Goal: Task Accomplishment & Management: Manage account settings

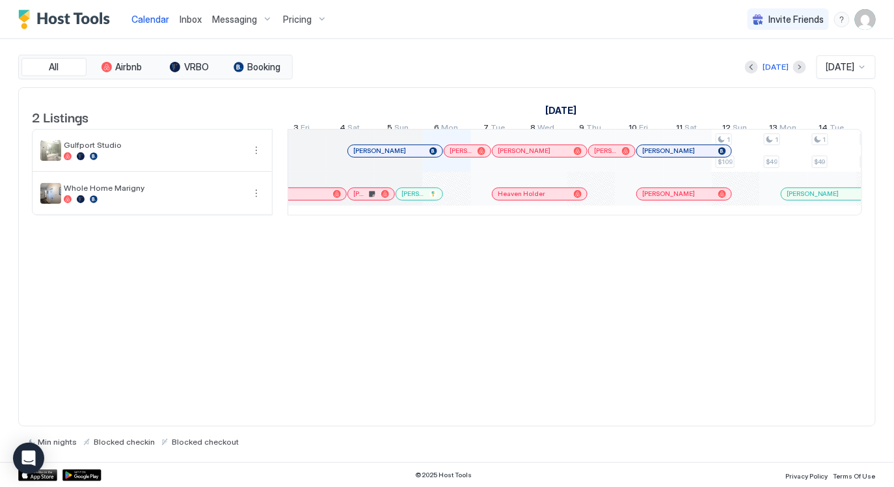
scroll to position [0, 584]
click at [380, 155] on span "[PERSON_NAME]" at bounding box center [383, 150] width 53 height 8
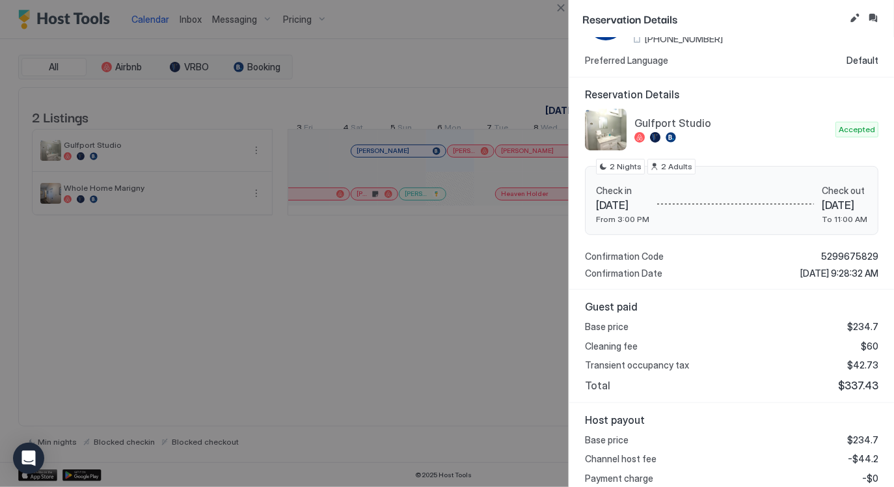
scroll to position [174, 0]
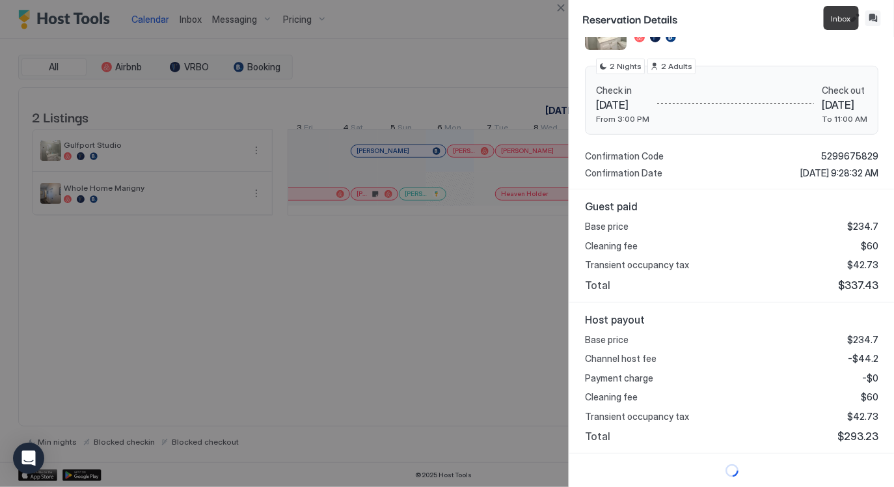
click at [873, 17] on button "Inbox" at bounding box center [874, 18] width 16 height 16
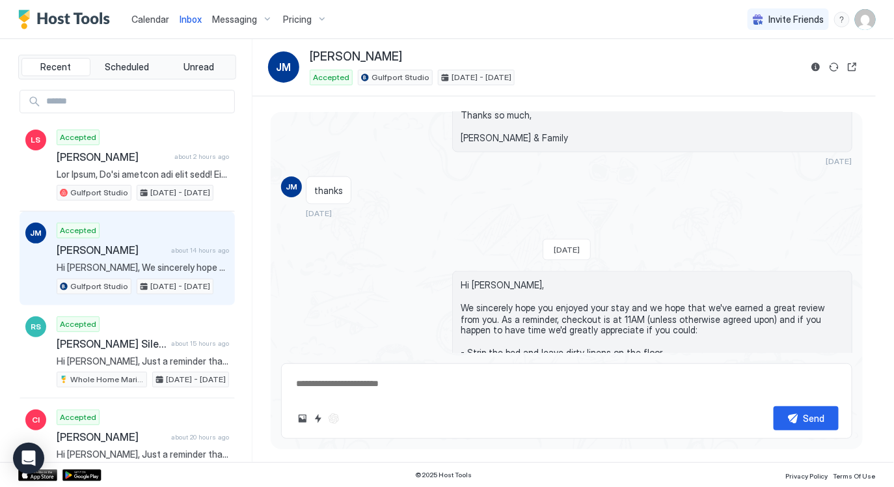
scroll to position [697, 0]
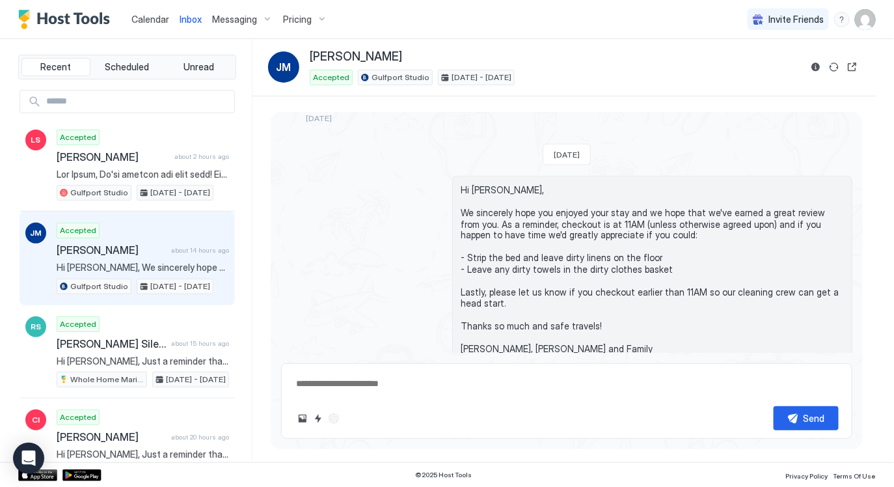
click at [120, 21] on div "Calendar Inbox Messaging Pricing" at bounding box center [175, 19] width 314 height 38
click at [144, 18] on span "Calendar" at bounding box center [150, 19] width 38 height 11
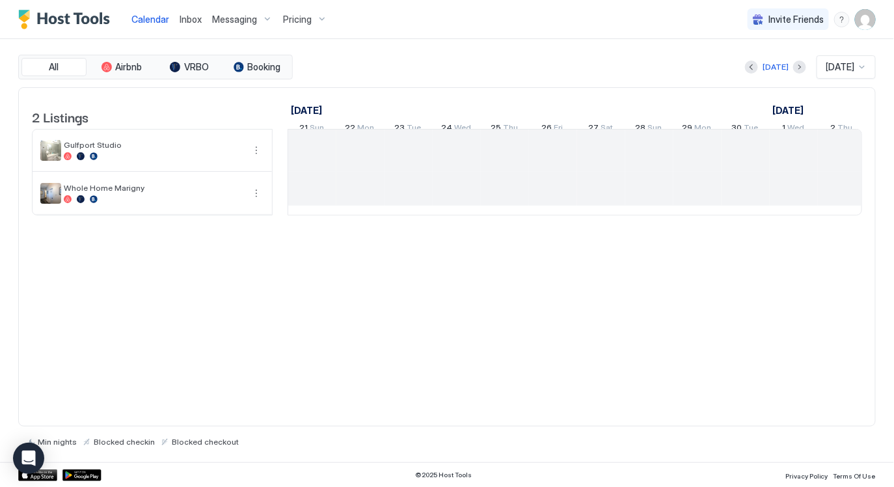
scroll to position [0, 722]
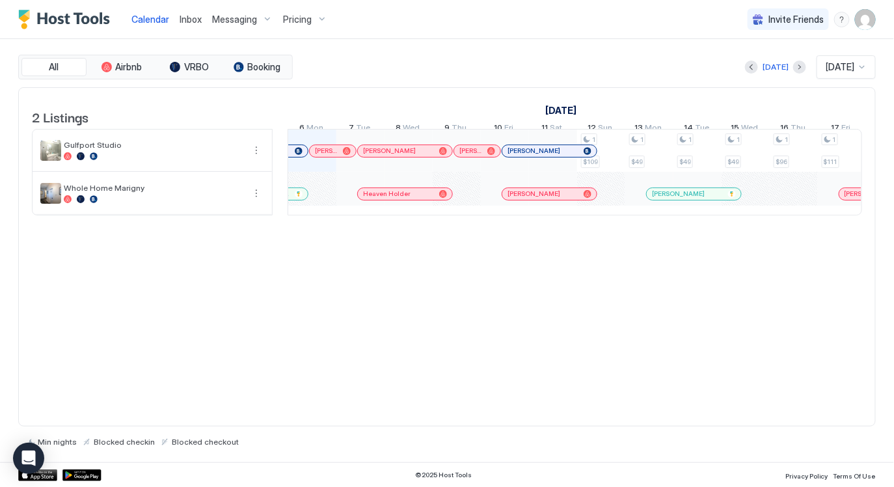
click at [322, 199] on div "1 $109 1 $49 1 $49 1 $49 1 $96 1 $111 1 $106 1 $84 1 $49 1 $49 1 $208 1 $73 1 $…" at bounding box center [818, 172] width 2505 height 85
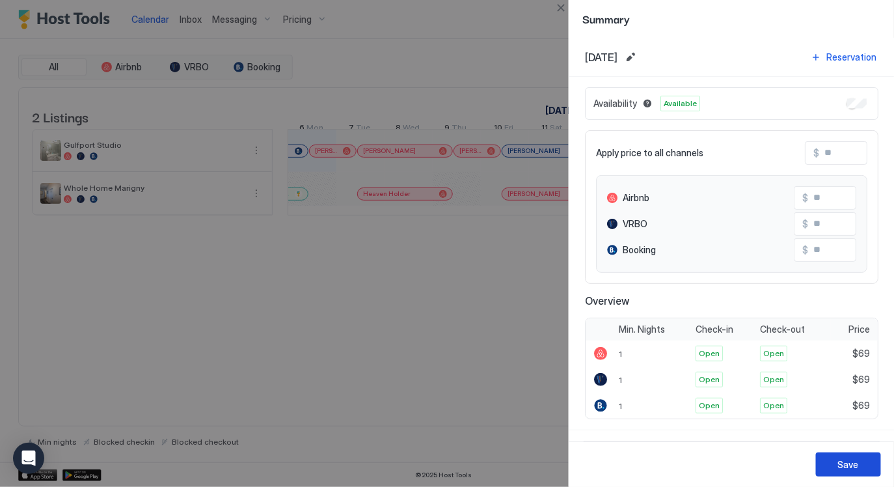
click at [855, 460] on div "Save" at bounding box center [848, 465] width 21 height 14
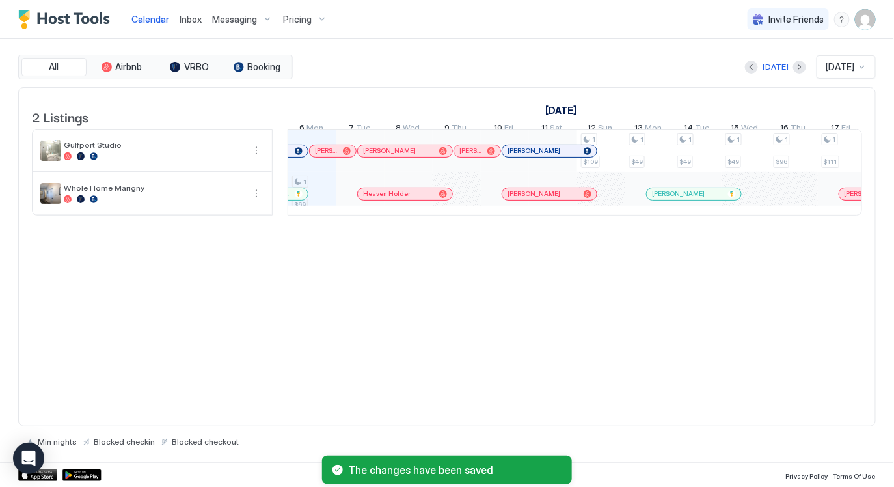
click at [430, 291] on div "2 Listings [DATE] [DATE] [DATE] 21 Sun 22 Mon 23 Tue 24 Wed 25 Thu 26 Fri 27 Sa…" at bounding box center [447, 257] width 858 height 340
drag, startPoint x: 362, startPoint y: 284, endPoint x: 370, endPoint y: 294, distance: 12.5
click at [362, 284] on div "2 Listings [DATE] [DATE] [DATE] 21 Sun 22 Mon 23 Tue 24 Wed 25 Thu 26 Fri 27 Sa…" at bounding box center [447, 257] width 858 height 340
click at [458, 229] on div "2 Listings [DATE] [DATE] [DATE] 21 Sun 22 Mon 23 Tue 24 Wed 25 Thu 26 Fri 27 Sa…" at bounding box center [447, 158] width 857 height 141
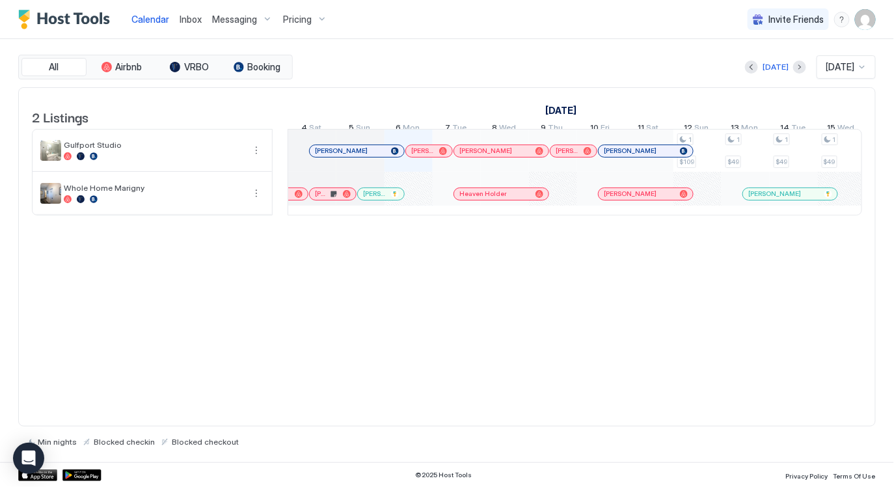
scroll to position [0, 624]
click at [419, 267] on div "2 Listings September 2025 October 2025 November 2025 21 Sun 22 Mon 23 Tue 24 We…" at bounding box center [447, 257] width 858 height 340
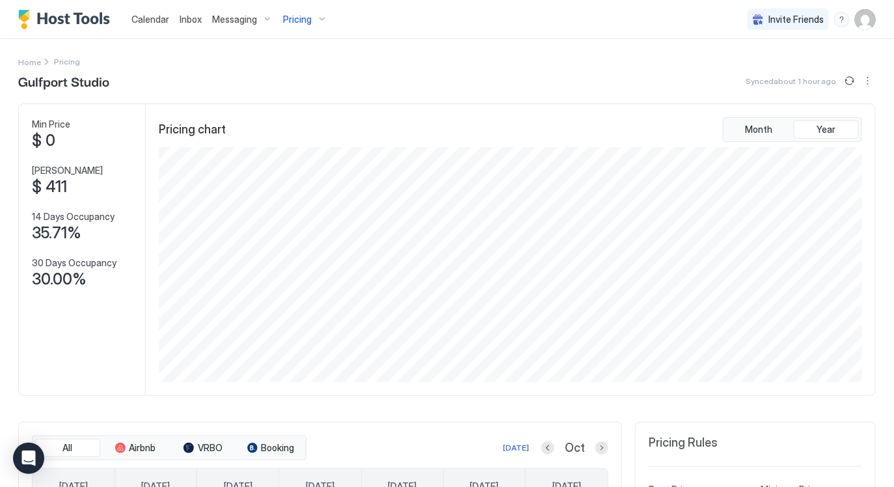
scroll to position [236, 707]
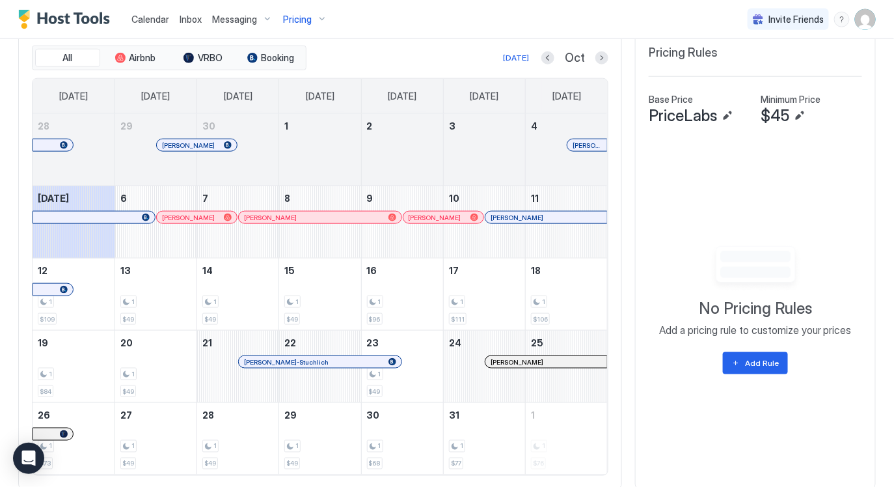
drag, startPoint x: 610, startPoint y: 25, endPoint x: 592, endPoint y: 31, distance: 19.0
click at [605, 27] on div "Calendar Inbox Messaging Pricing Invite Friends CM" at bounding box center [447, 19] width 894 height 39
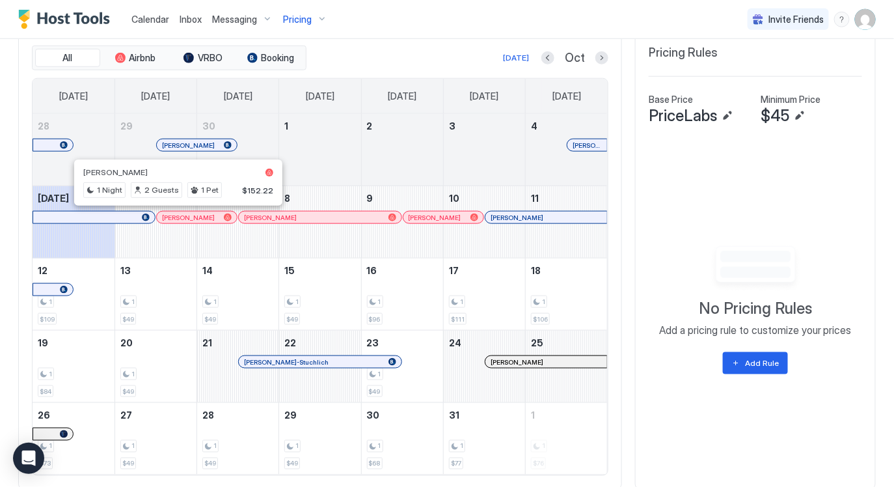
click at [174, 219] on div at bounding box center [174, 217] width 10 height 10
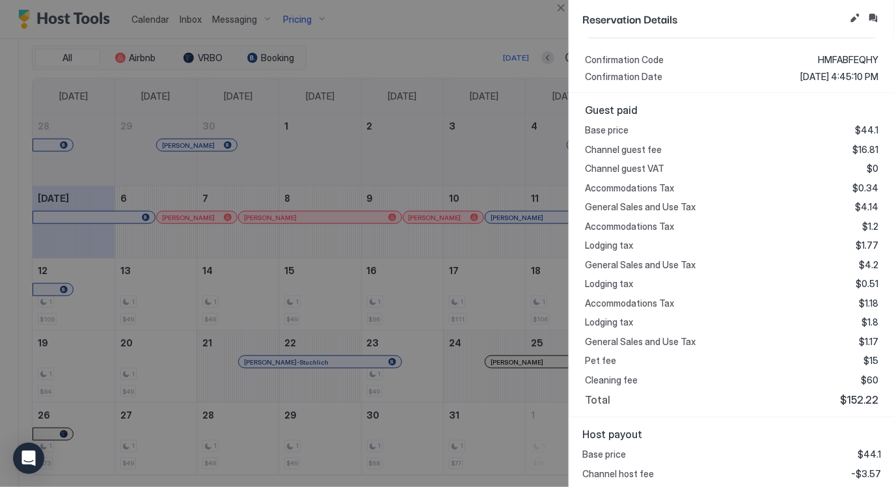
scroll to position [0, 0]
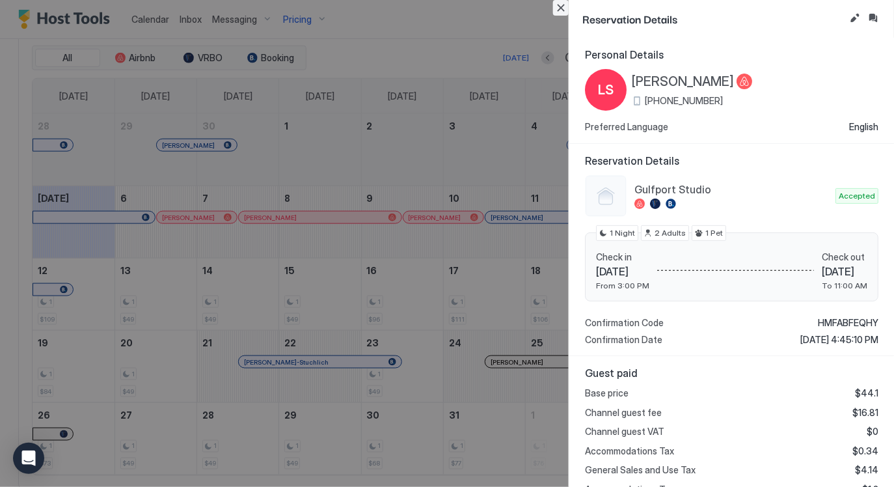
click at [562, 13] on button "Close" at bounding box center [561, 8] width 16 height 16
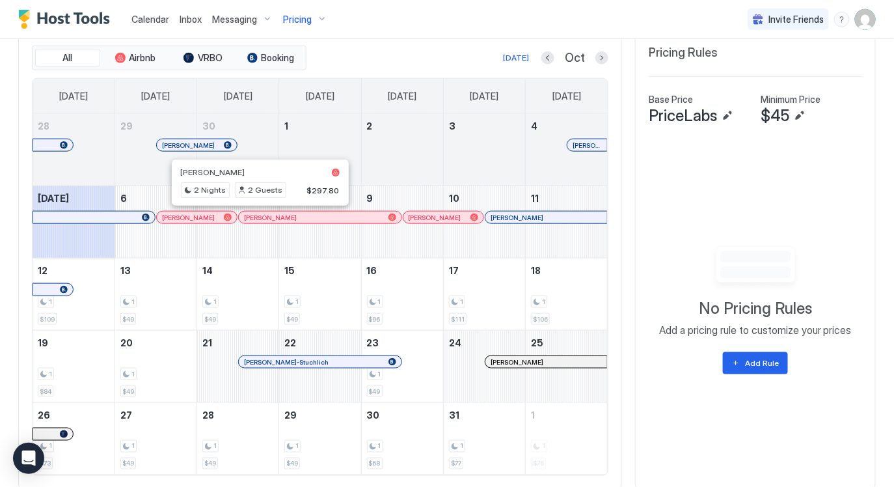
click at [254, 219] on div at bounding box center [254, 217] width 10 height 10
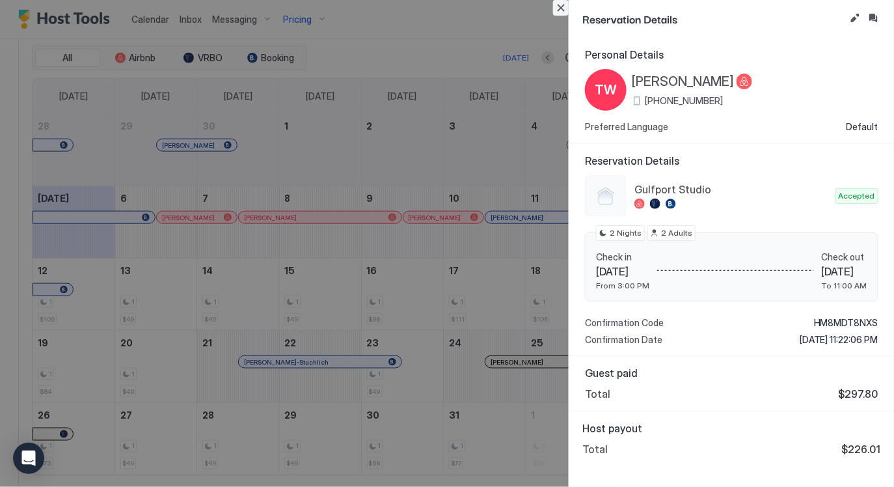
click at [564, 4] on button "Close" at bounding box center [561, 8] width 16 height 16
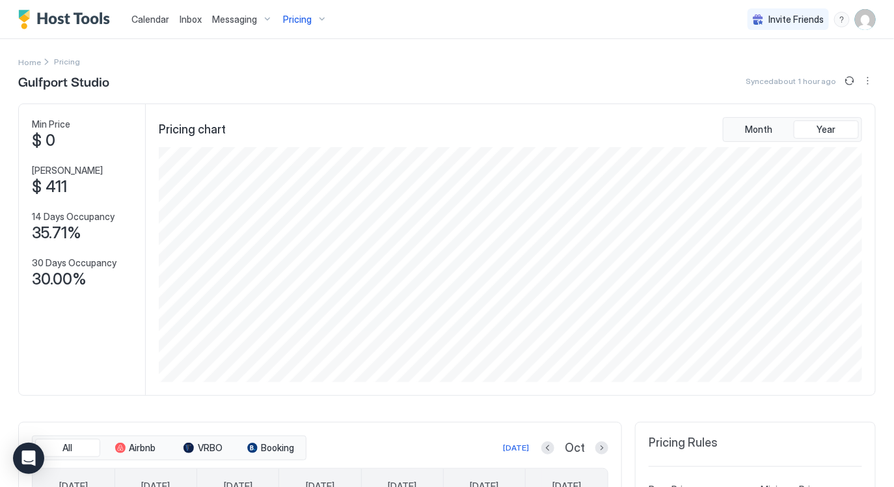
click at [148, 18] on span "Calendar" at bounding box center [150, 19] width 38 height 11
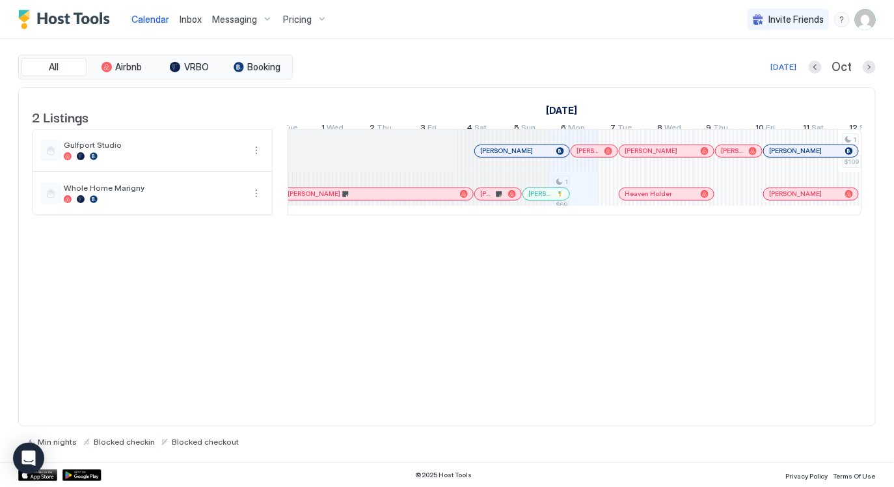
scroll to position [0, 440]
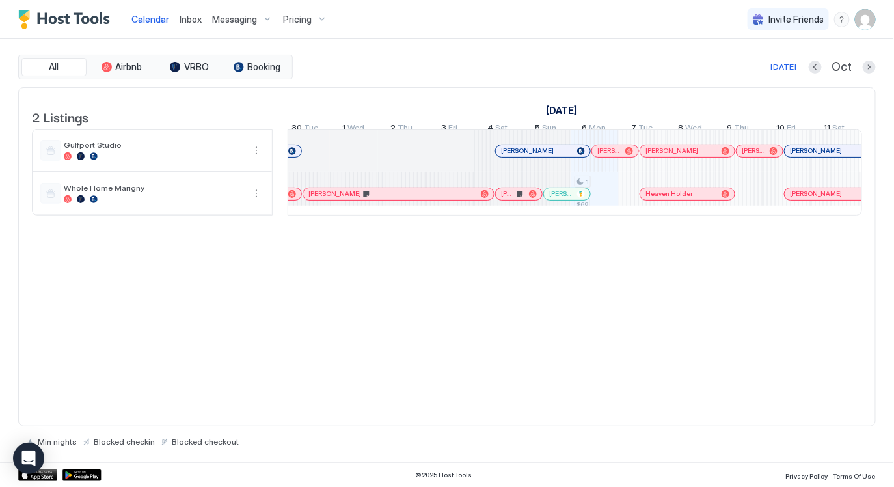
click at [781, 66] on div "[DATE]" at bounding box center [784, 67] width 26 height 12
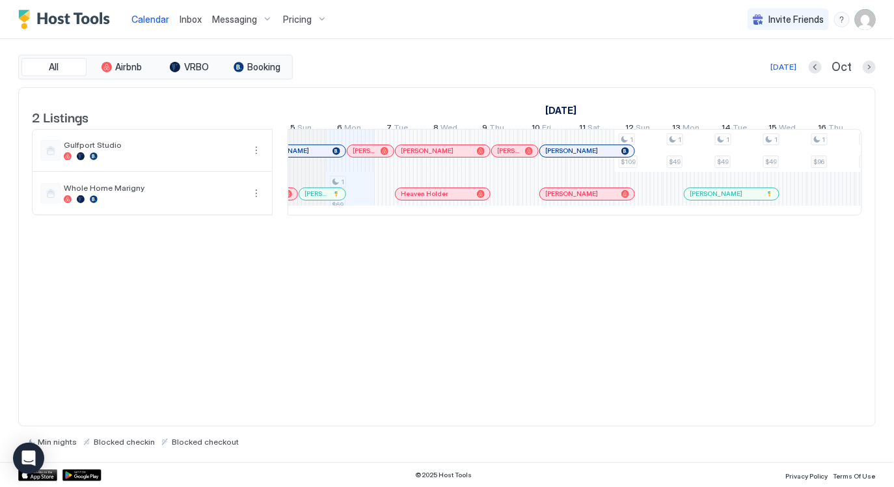
scroll to position [0, 667]
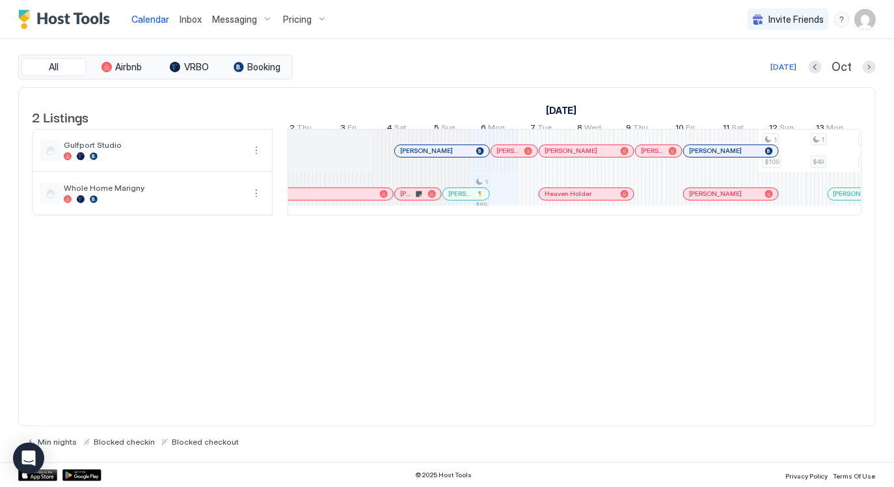
click at [456, 199] on div at bounding box center [455, 194] width 10 height 10
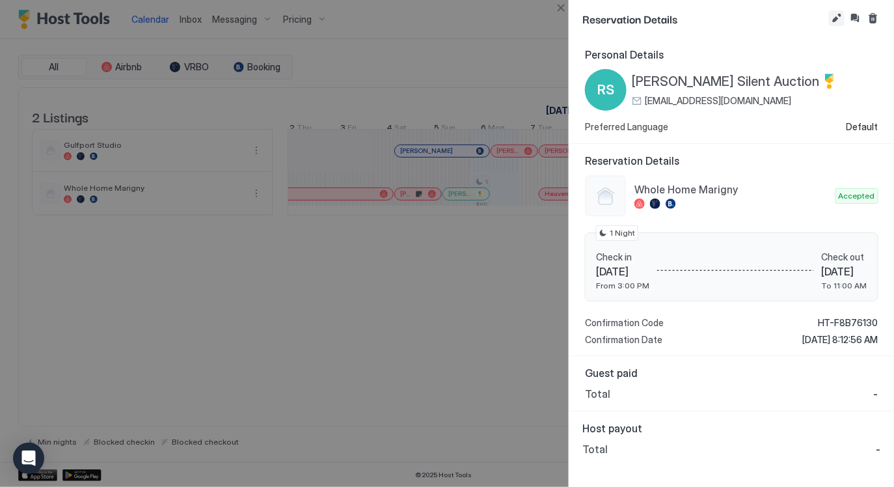
click at [836, 18] on button "Edit reservation" at bounding box center [837, 18] width 16 height 16
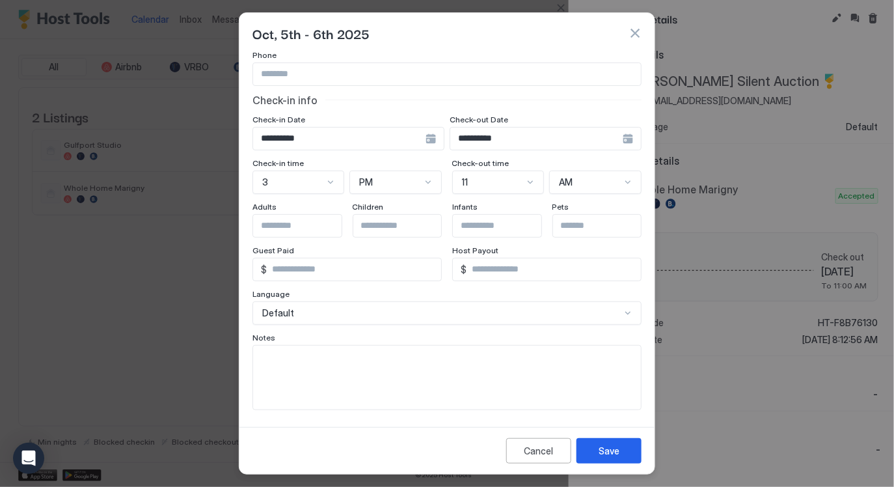
click at [429, 357] on textarea "Input Field" at bounding box center [447, 378] width 388 height 64
type textarea "**********"
click at [599, 452] on div "Save" at bounding box center [609, 451] width 21 height 14
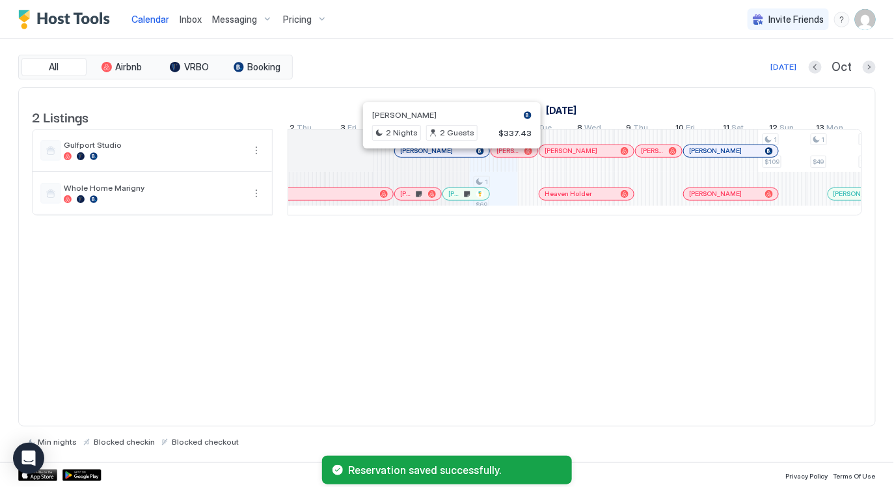
click at [507, 264] on div "2 Listings [DATE] [DATE] [DATE] 21 Sun 22 Mon 23 Tue 24 Wed 25 Thu 26 Fri 27 Sa…" at bounding box center [447, 257] width 858 height 340
